Goal: Task Accomplishment & Management: Manage account settings

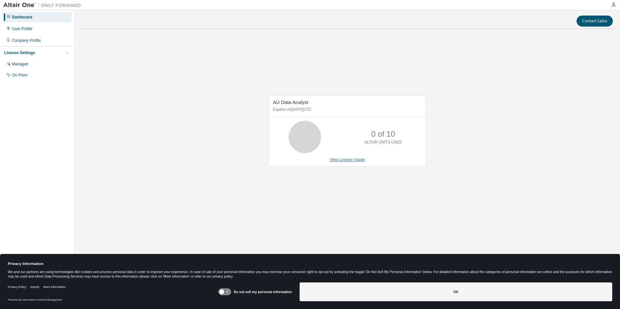
click at [344, 160] on link "View License Usage" at bounding box center [347, 160] width 35 height 5
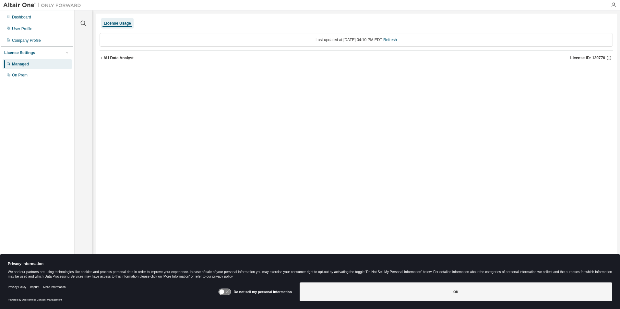
click at [103, 60] on div "AU Data Analyst" at bounding box center [118, 57] width 30 height 5
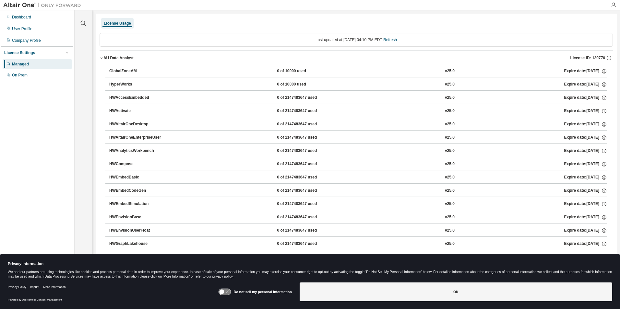
click at [152, 67] on button "GlobalZoneAM 0 of 10000 used v25.0 Expire date: 2025-09-23" at bounding box center [358, 71] width 498 height 14
click at [133, 71] on div "GlobalZoneAM" at bounding box center [138, 71] width 58 height 6
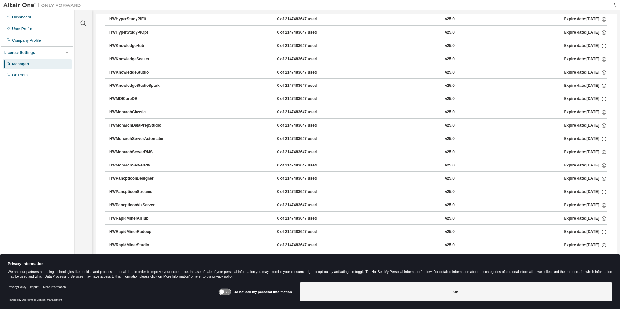
scroll to position [276, 0]
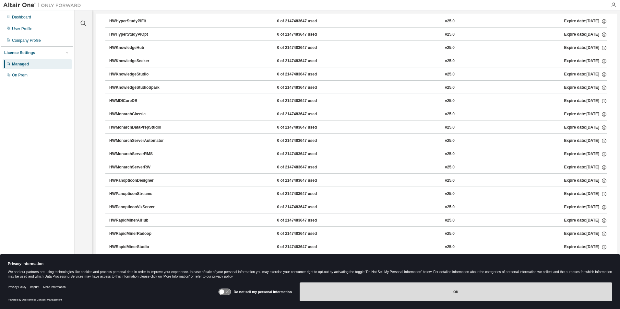
click at [370, 291] on button "OK" at bounding box center [456, 292] width 313 height 19
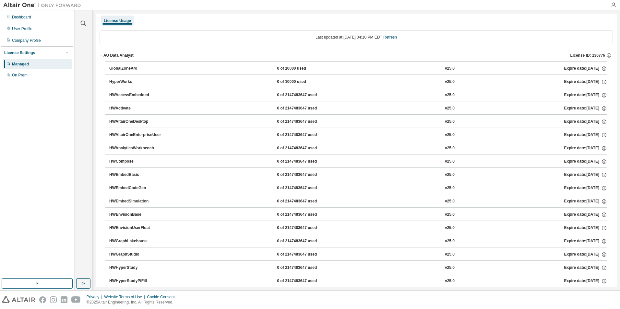
scroll to position [0, 0]
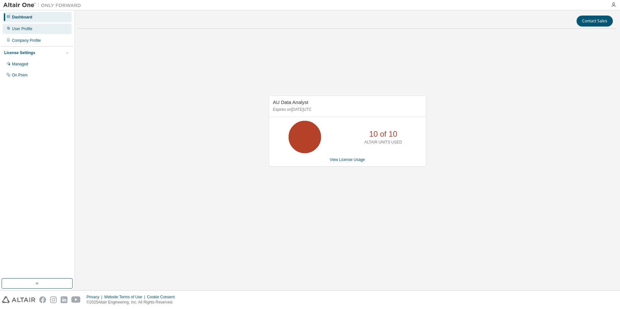
click at [40, 28] on div "User Profile" at bounding box center [37, 29] width 69 height 10
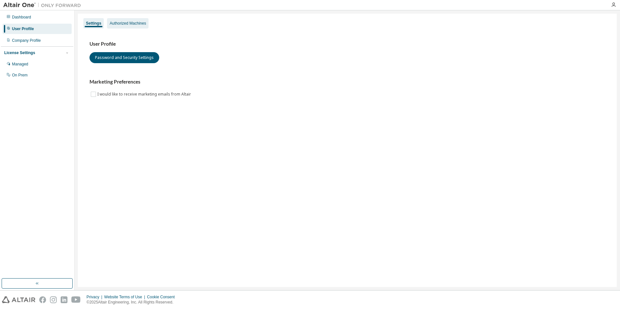
click at [127, 25] on div "Authorized Machines" at bounding box center [128, 23] width 36 height 5
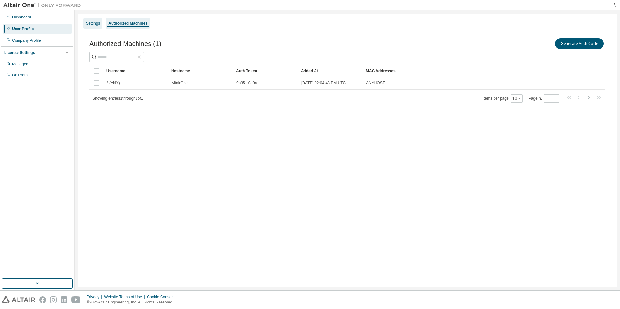
click at [93, 24] on div "Settings" at bounding box center [93, 23] width 14 height 5
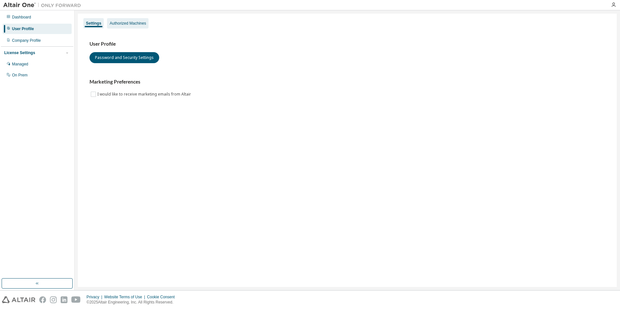
click at [119, 22] on div "Authorized Machines" at bounding box center [128, 23] width 36 height 5
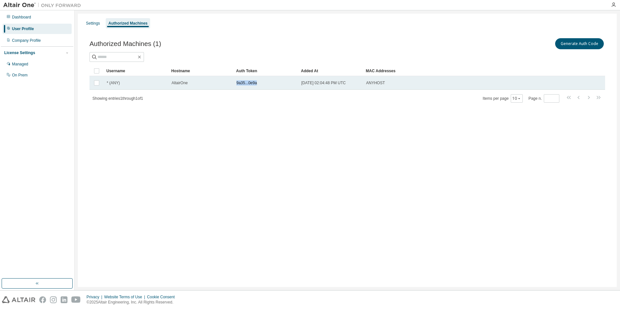
drag, startPoint x: 256, startPoint y: 83, endPoint x: 230, endPoint y: 82, distance: 26.0
click at [230, 82] on tr "* (ANY) AltairOne 9a35...0e9a [DATE] 02:04:48 PM UTC ANYHOST" at bounding box center [348, 83] width 516 height 14
click at [244, 82] on span "9a35...0e9a" at bounding box center [246, 82] width 20 height 5
click at [244, 83] on span "9a35...0e9a" at bounding box center [246, 82] width 20 height 5
drag, startPoint x: 236, startPoint y: 84, endPoint x: 259, endPoint y: 85, distance: 22.7
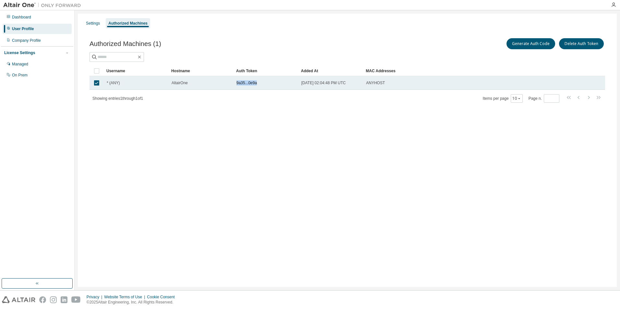
click at [259, 85] on td "9a35...0e9a" at bounding box center [266, 83] width 65 height 14
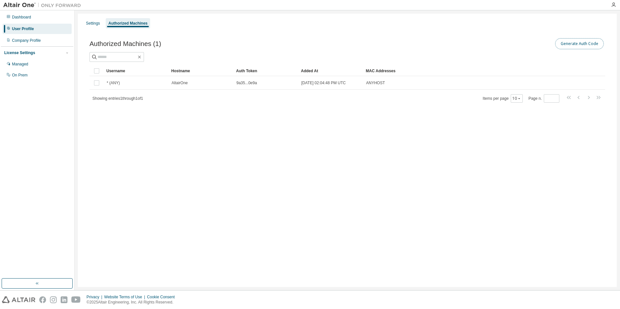
click at [581, 45] on button "Generate Auth Code" at bounding box center [579, 43] width 49 height 11
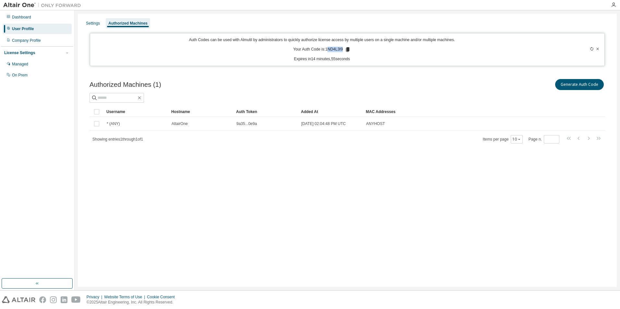
drag, startPoint x: 344, startPoint y: 50, endPoint x: 328, endPoint y: 49, distance: 15.3
click at [328, 49] on p "Your Auth Code is: 1ND4L3I9" at bounding box center [321, 50] width 57 height 6
drag, startPoint x: 328, startPoint y: 49, endPoint x: 349, endPoint y: 52, distance: 21.0
click at [355, 52] on div "Auth Codes can be used with Almutil by administrators to quickly authorize lice…" at bounding box center [322, 49] width 456 height 25
click at [348, 52] on icon at bounding box center [348, 50] width 6 height 6
